Goal: Complete application form

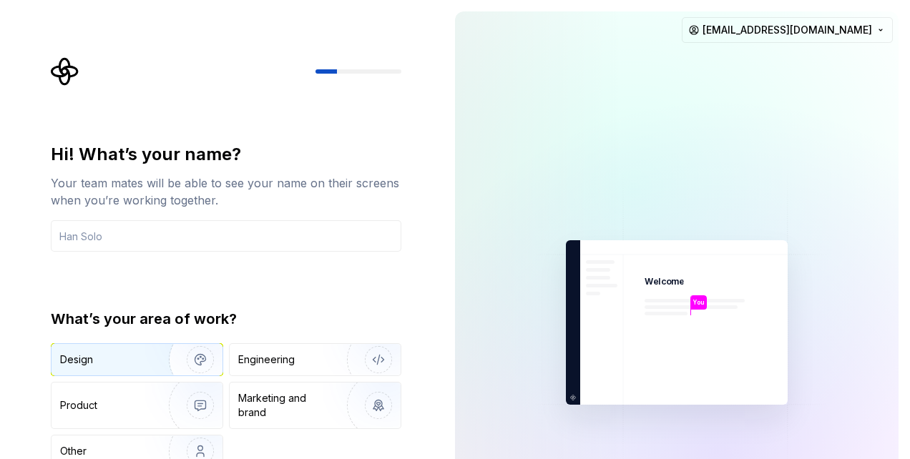
click at [122, 353] on div "Design" at bounding box center [105, 360] width 90 height 14
click at [284, 364] on div "Engineering" at bounding box center [266, 360] width 57 height 14
click at [122, 365] on div "Design" at bounding box center [105, 360] width 90 height 14
click at [308, 361] on div "Engineering" at bounding box center [295, 360] width 114 height 14
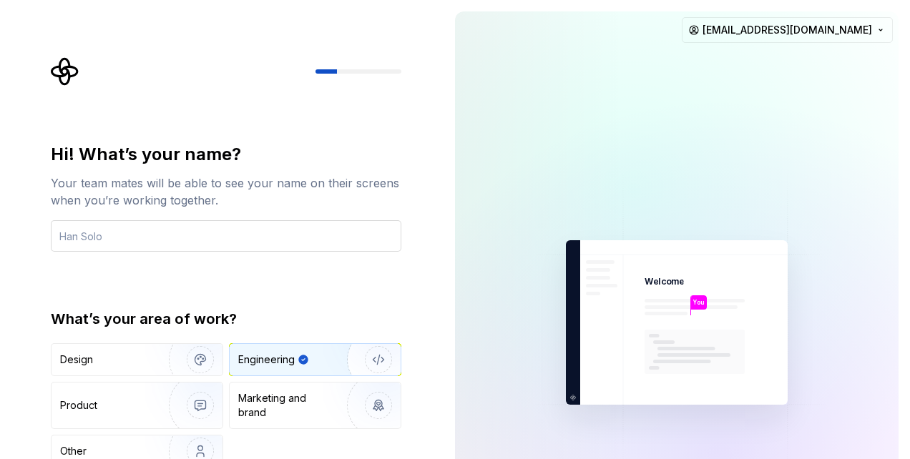
click at [254, 242] on input "text" at bounding box center [226, 235] width 351 height 31
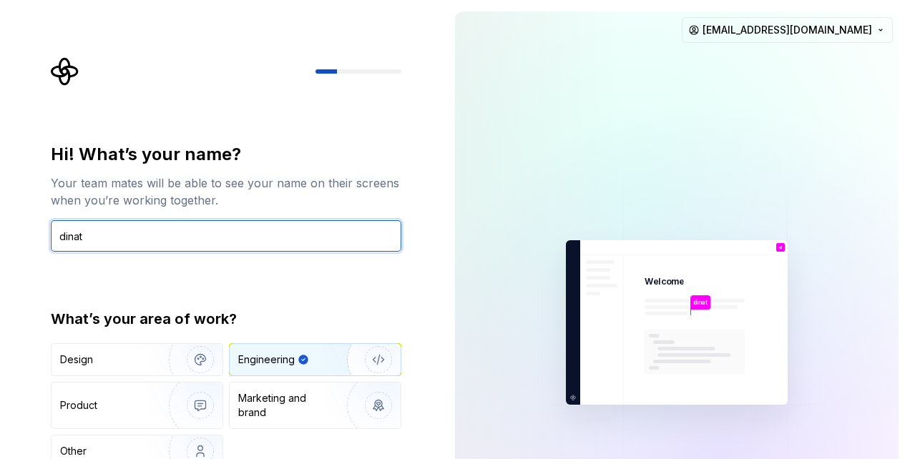
type input "dinat"
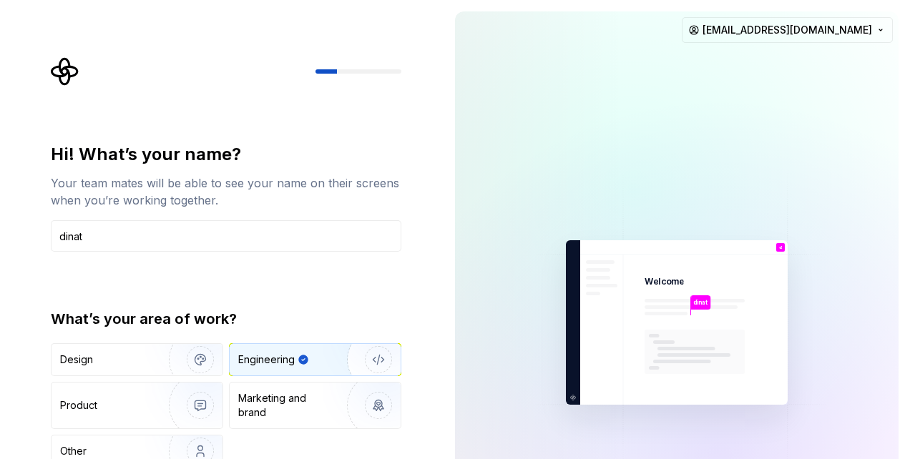
click at [354, 366] on img "button" at bounding box center [369, 360] width 92 height 96
click at [326, 362] on img "button" at bounding box center [369, 360] width 92 height 96
click at [171, 235] on input "text" at bounding box center [226, 235] width 351 height 31
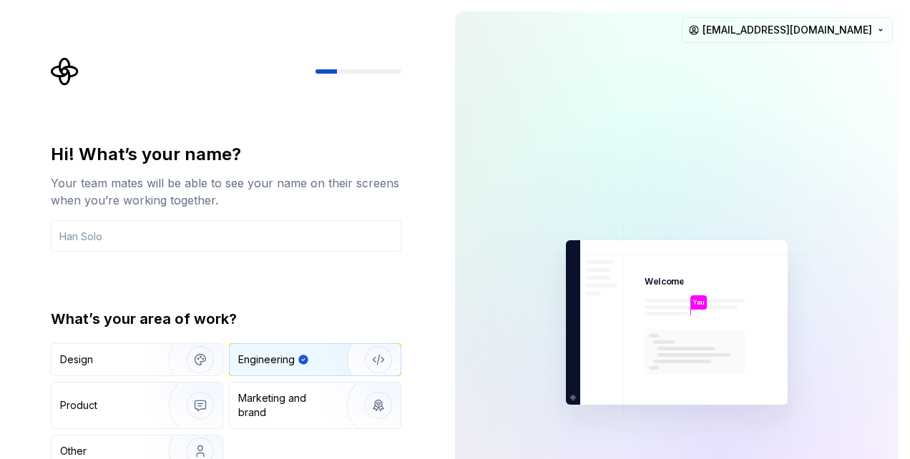
type input "dinat"
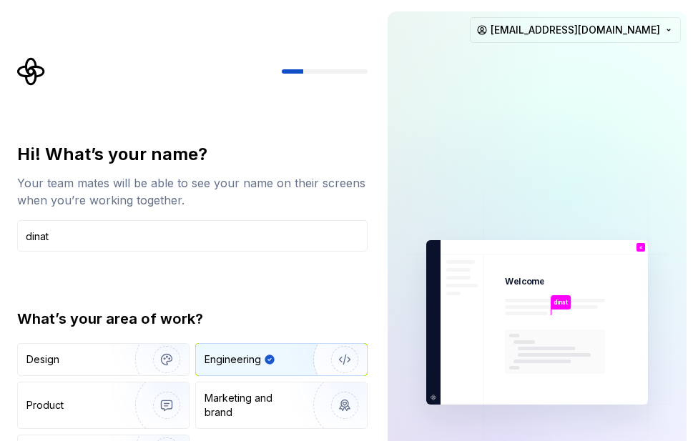
click at [279, 357] on div "Engineering" at bounding box center [269, 360] width 128 height 14
click at [341, 361] on img "button" at bounding box center [336, 360] width 92 height 96
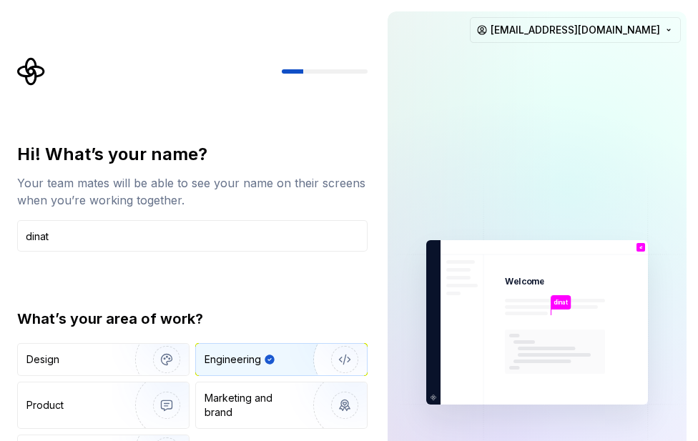
click at [341, 361] on img "button" at bounding box center [336, 360] width 92 height 96
click at [572, 329] on img at bounding box center [537, 323] width 322 height 376
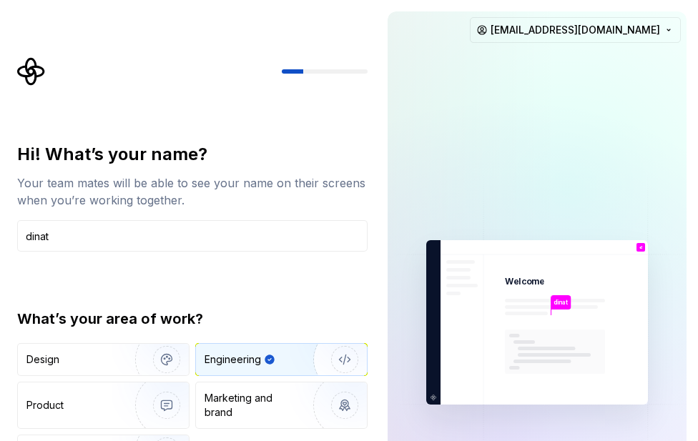
click at [572, 329] on img at bounding box center [537, 323] width 322 height 376
click at [669, 28] on html "Hi! What’s your name? Your team mates will be able to see your name on their sc…" at bounding box center [349, 220] width 698 height 441
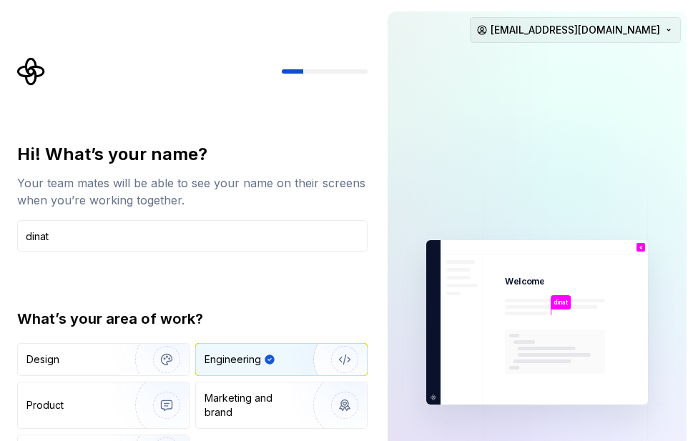
click at [669, 28] on html "Hi! What’s your name? Your team mates will be able to see your name on their sc…" at bounding box center [349, 220] width 698 height 441
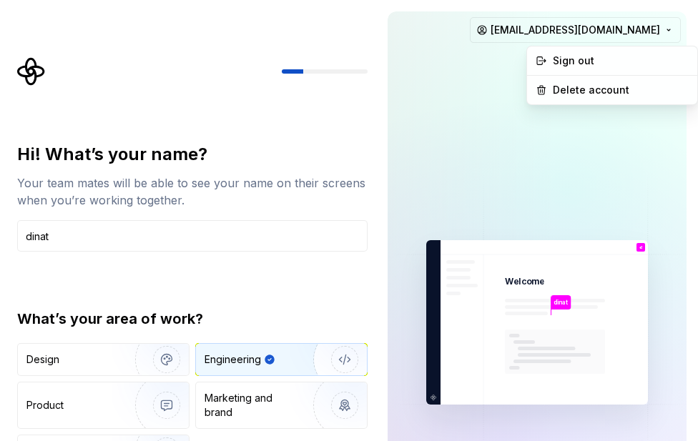
click at [671, 26] on html "Hi! What’s your name? Your team mates will be able to see your name on their sc…" at bounding box center [349, 220] width 698 height 441
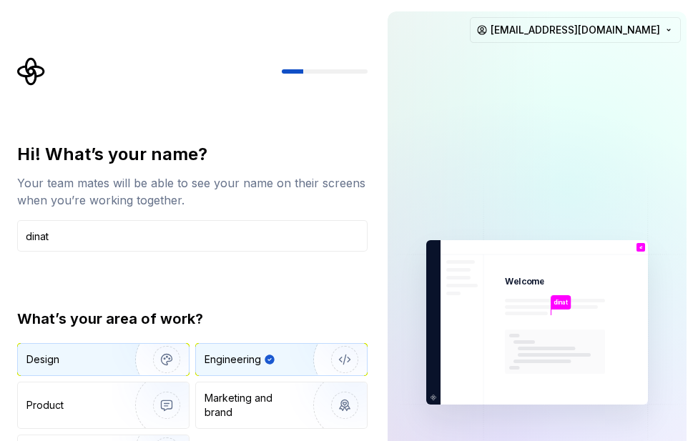
click at [155, 368] on img "button" at bounding box center [158, 360] width 92 height 96
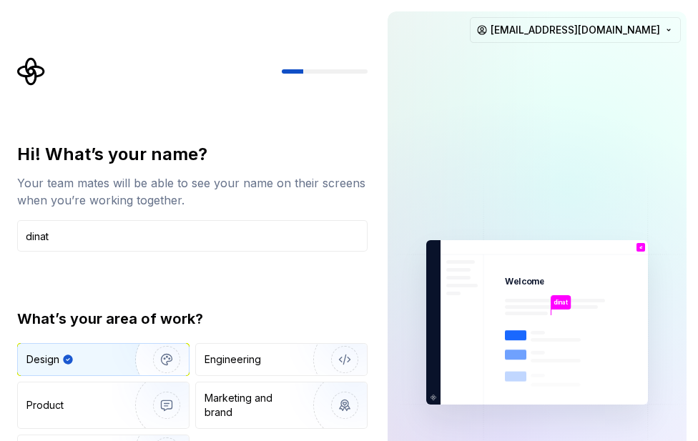
click at [155, 368] on img "button" at bounding box center [158, 360] width 92 height 96
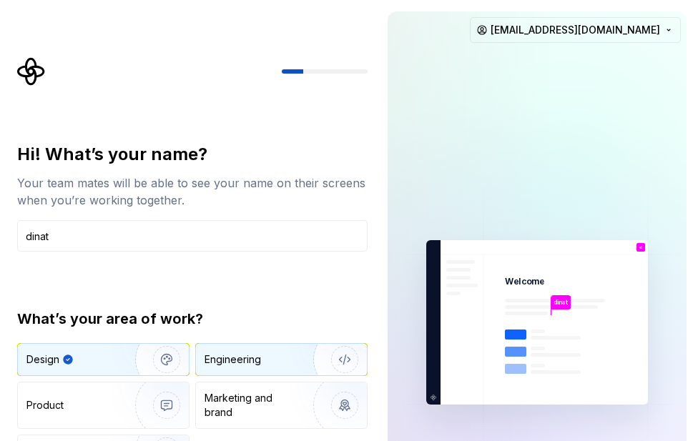
click at [225, 356] on div "Engineering" at bounding box center [233, 360] width 57 height 14
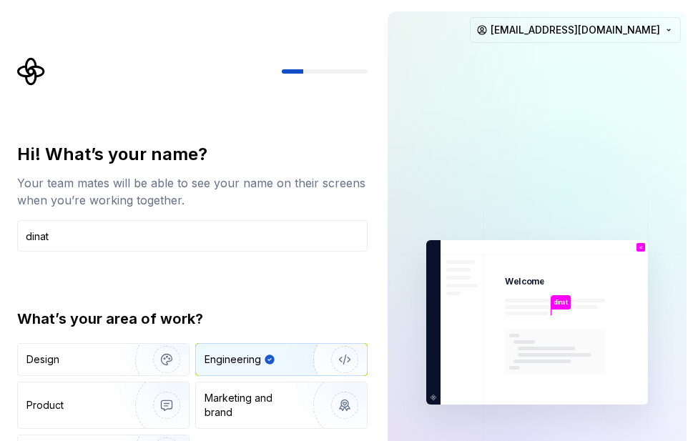
click at [225, 356] on div "Engineering" at bounding box center [233, 360] width 57 height 14
drag, startPoint x: 227, startPoint y: 356, endPoint x: 235, endPoint y: 376, distance: 22.5
click at [235, 375] on div "Engineering" at bounding box center [281, 359] width 171 height 31
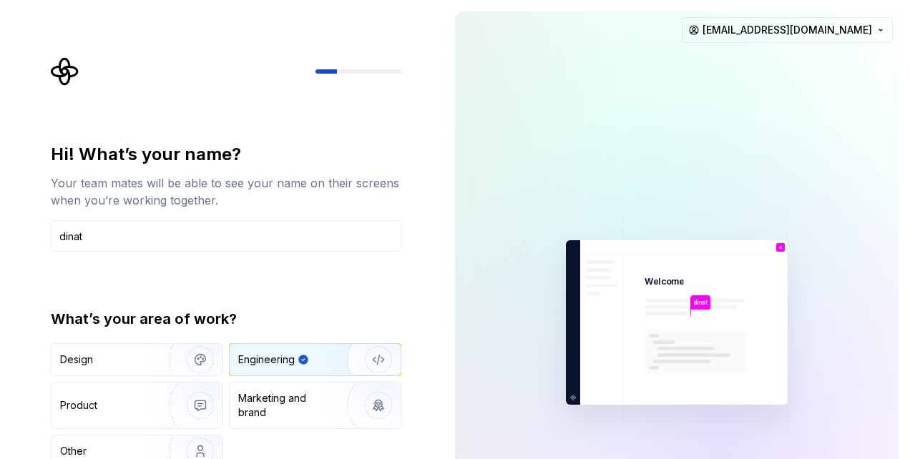
drag, startPoint x: 909, startPoint y: 186, endPoint x: 745, endPoint y: 454, distance: 314.7
click at [868, 459] on html "Hi! What’s your name? Your team mates will be able to see your name on their sc…" at bounding box center [455, 229] width 910 height 459
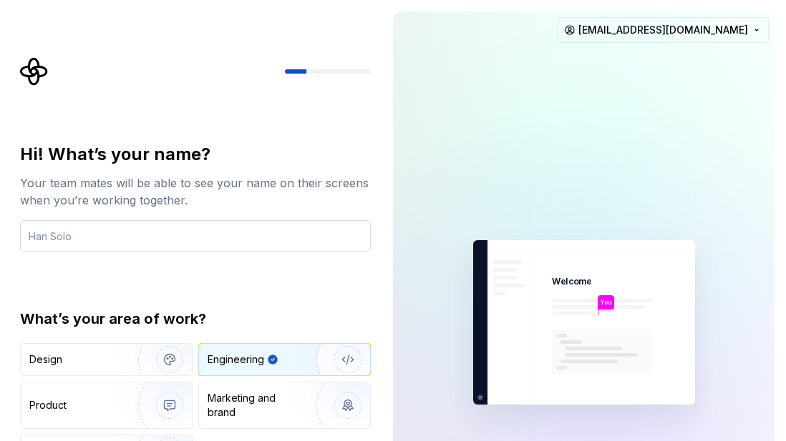
click at [103, 234] on input "text" at bounding box center [195, 235] width 351 height 31
type input "dinat"
click at [265, 362] on div "Engineering" at bounding box center [264, 360] width 114 height 14
click at [112, 233] on input "text" at bounding box center [195, 235] width 351 height 31
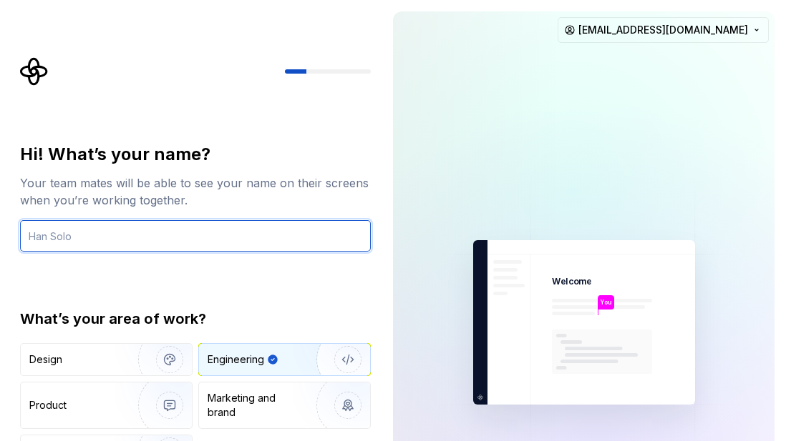
type input "dinat"
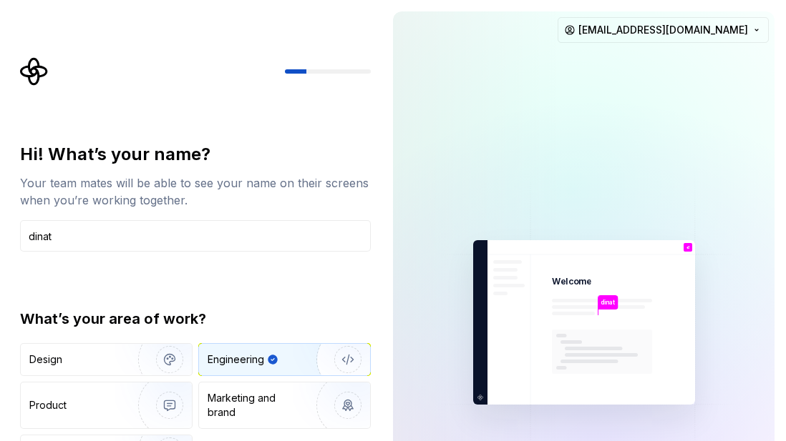
drag, startPoint x: 768, startPoint y: 255, endPoint x: 728, endPoint y: 453, distance: 201.5
click at [728, 441] on html "Hi! What’s your name? Your team mates will be able to see your name on their sc…" at bounding box center [393, 220] width 786 height 441
